Goal: Task Accomplishment & Management: Manage account settings

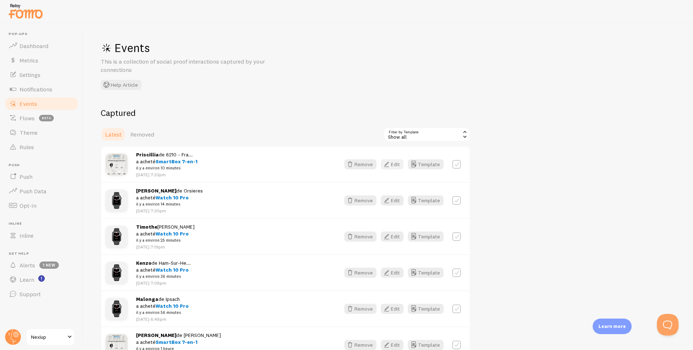
click at [391, 163] on button "Edit" at bounding box center [392, 164] width 23 height 10
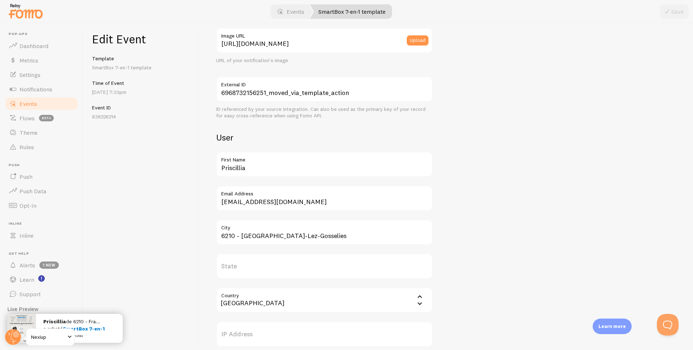
scroll to position [144, 0]
drag, startPoint x: 240, startPoint y: 237, endPoint x: 215, endPoint y: 239, distance: 25.0
click at [215, 239] on div "Meta SmartBox 7-en-1 Title This text will be bolded in your notification and li…" at bounding box center [446, 186] width 494 height 326
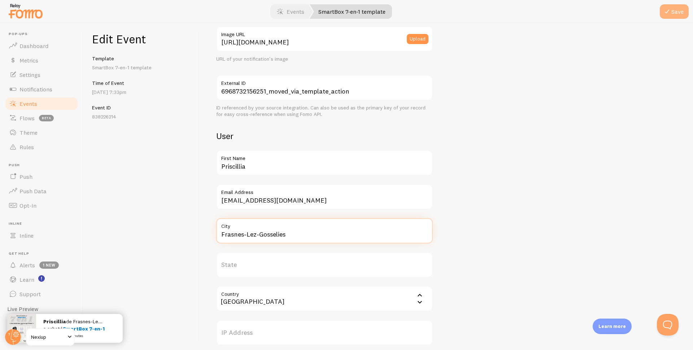
type input "Frasnes-Lez-Gosselies"
click at [672, 13] on button "Save" at bounding box center [673, 11] width 29 height 14
click at [24, 106] on span "Events" at bounding box center [28, 103] width 18 height 7
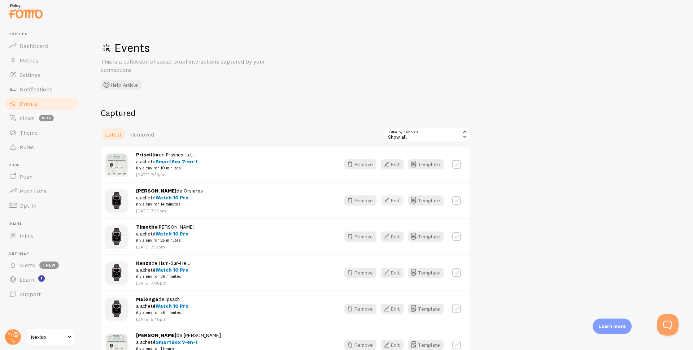
click at [389, 201] on icon "button" at bounding box center [386, 200] width 9 height 9
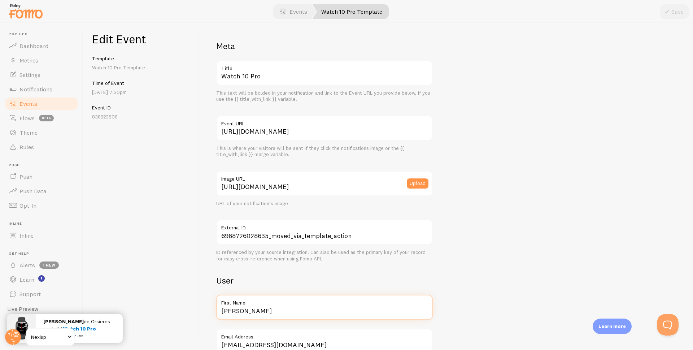
drag, startPoint x: 278, startPoint y: 311, endPoint x: 216, endPoint y: 320, distance: 62.5
click at [216, 320] on div "Meta Watch 10 Pro Title This text will be bolded in your notification and link …" at bounding box center [324, 264] width 216 height 449
type input "[PERSON_NAME]"
click at [677, 7] on button "Save" at bounding box center [673, 11] width 29 height 14
click at [27, 101] on span "Events" at bounding box center [28, 103] width 18 height 7
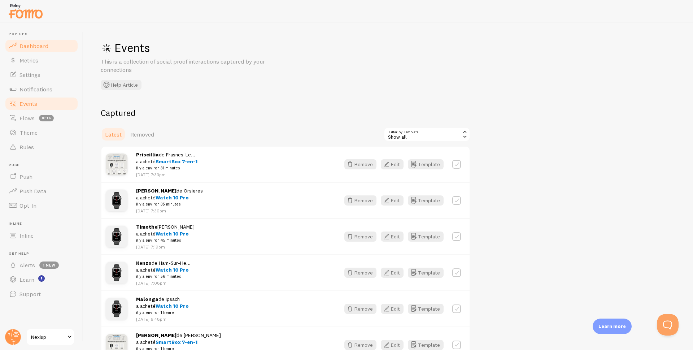
click at [35, 48] on span "Dashboard" at bounding box center [33, 45] width 29 height 7
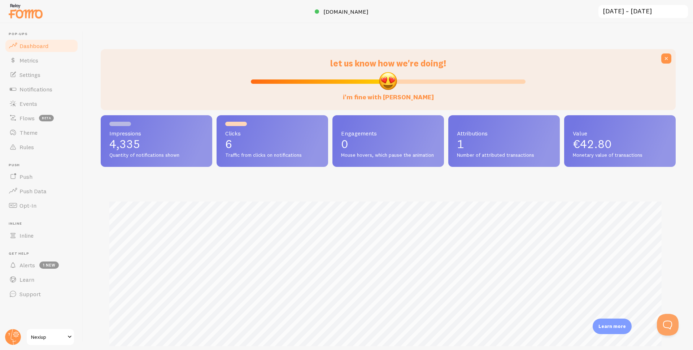
scroll to position [189, 569]
click at [43, 92] on span "Notifications" at bounding box center [35, 88] width 33 height 7
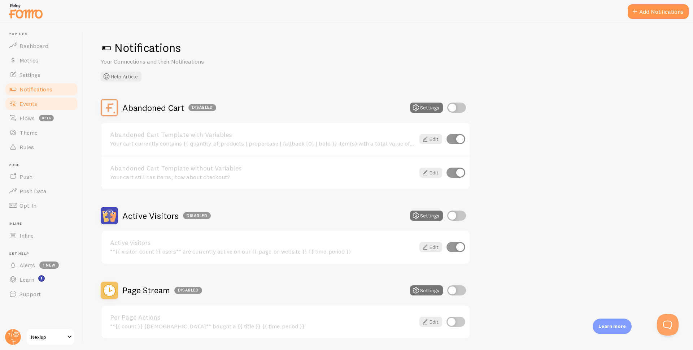
click at [28, 107] on span "Events" at bounding box center [28, 103] width 18 height 7
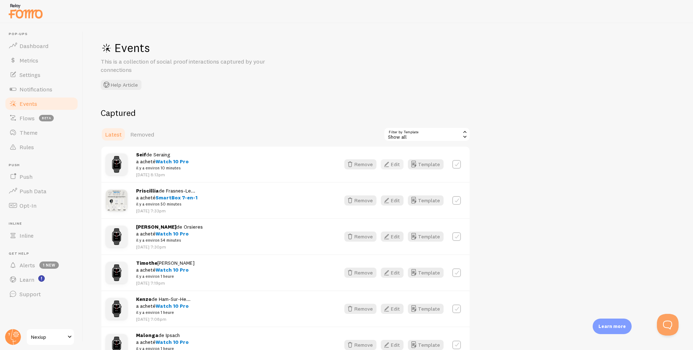
click at [396, 166] on button "Edit" at bounding box center [392, 164] width 23 height 10
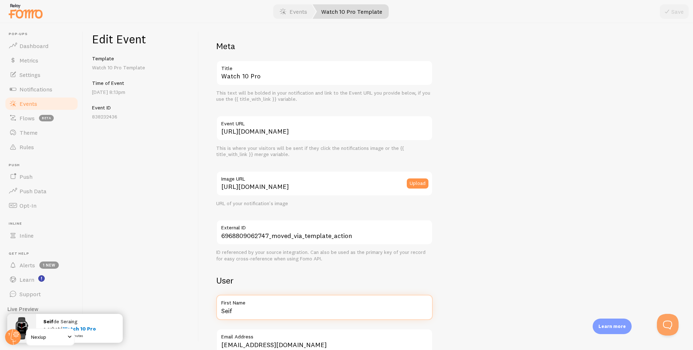
drag, startPoint x: 249, startPoint y: 311, endPoint x: 218, endPoint y: 306, distance: 31.4
click at [218, 314] on input "Seif" at bounding box center [324, 306] width 216 height 25
type input "Said"
click at [665, 12] on icon "submit" at bounding box center [666, 11] width 9 height 9
click at [28, 106] on span "Events" at bounding box center [28, 103] width 18 height 7
